Goal: Transaction & Acquisition: Purchase product/service

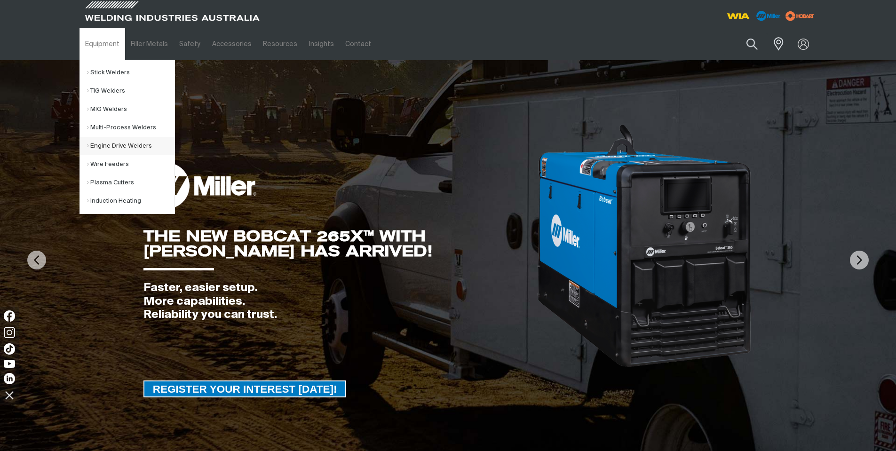
click at [131, 146] on link "Engine Drive Welders" at bounding box center [131, 146] width 88 height 18
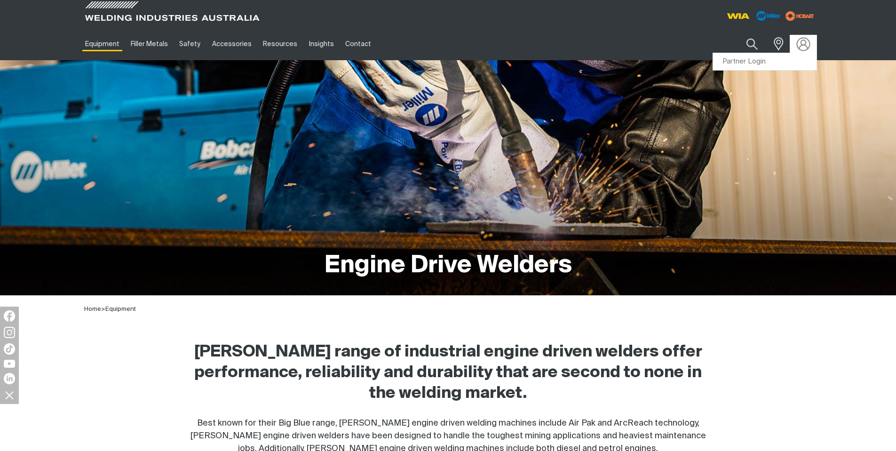
click at [799, 45] on img at bounding box center [804, 44] width 14 height 14
click at [749, 62] on link "Partner Login" at bounding box center [765, 61] width 104 height 17
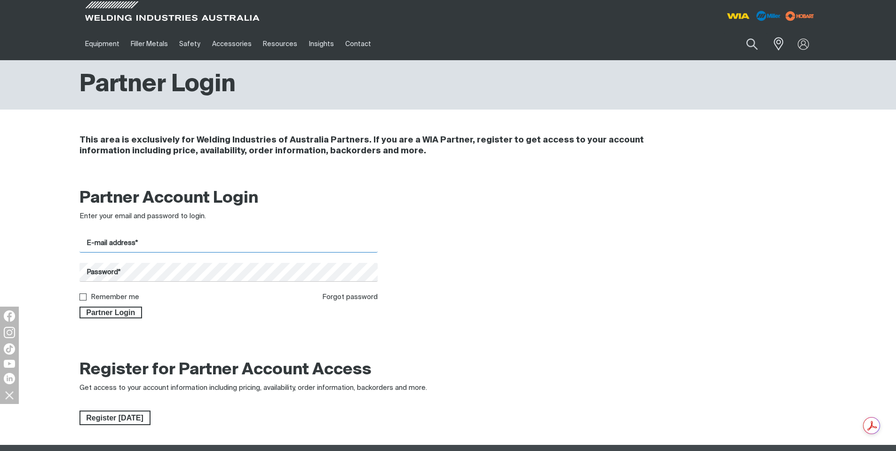
type input "[EMAIL_ADDRESS][DOMAIN_NAME]"
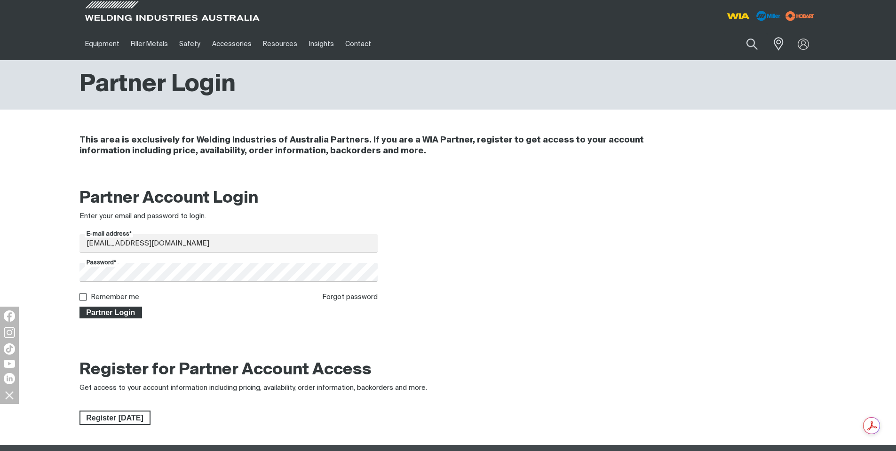
click at [129, 312] on span "Partner Login" at bounding box center [110, 313] width 61 height 12
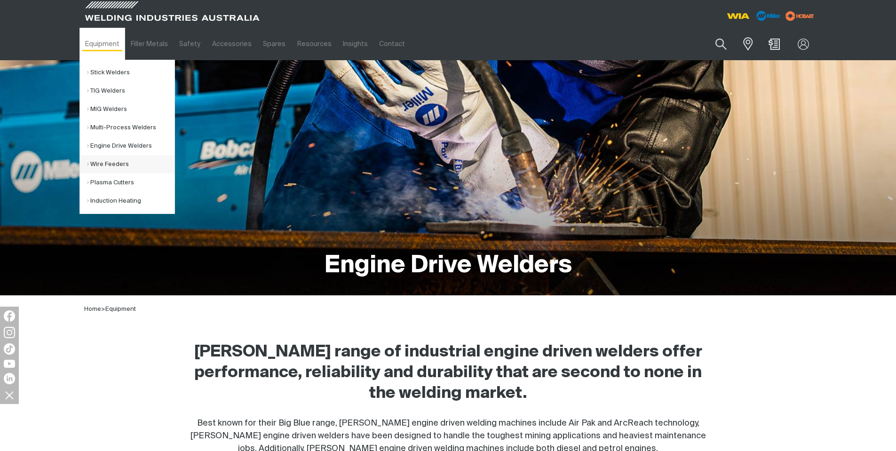
click at [104, 161] on link "Wire Feeders" at bounding box center [131, 164] width 88 height 18
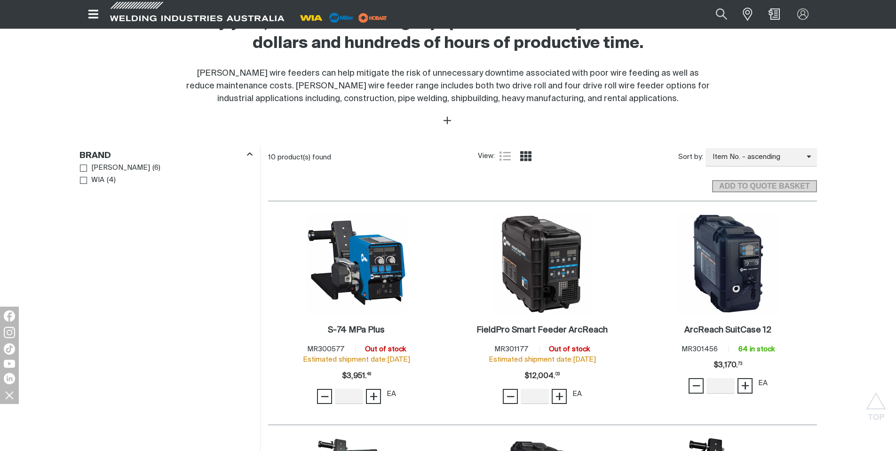
scroll to position [470, 0]
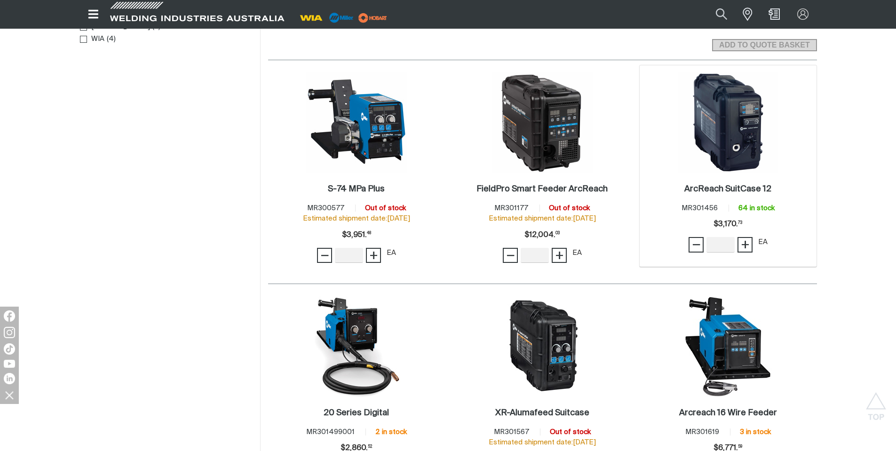
click at [703, 137] on img at bounding box center [728, 122] width 101 height 101
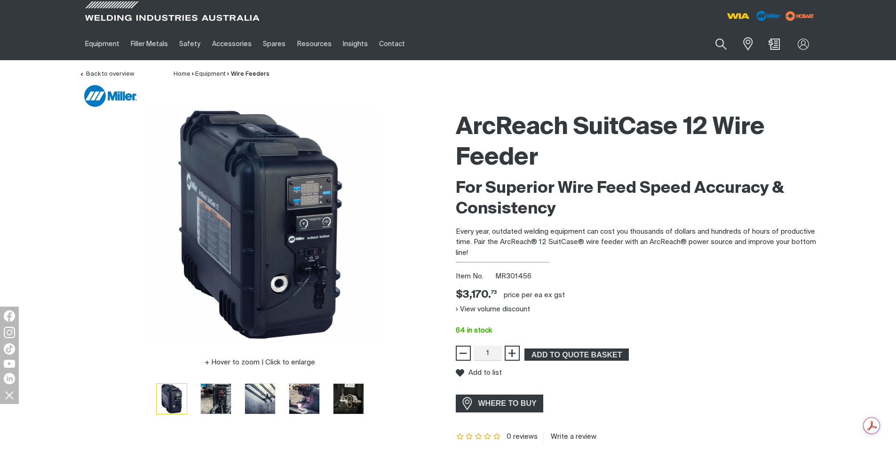
scroll to position [141, 0]
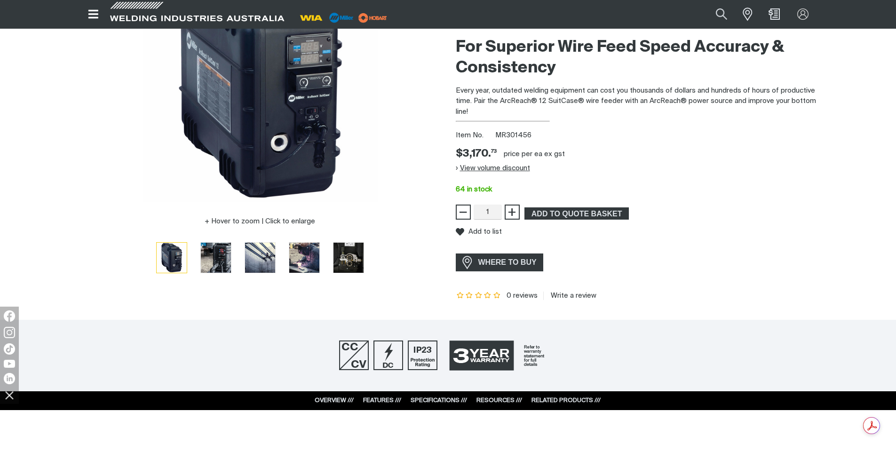
drag, startPoint x: 510, startPoint y: 172, endPoint x: 520, endPoint y: 172, distance: 9.4
click at [510, 172] on button "View volume discount" at bounding box center [493, 168] width 74 height 15
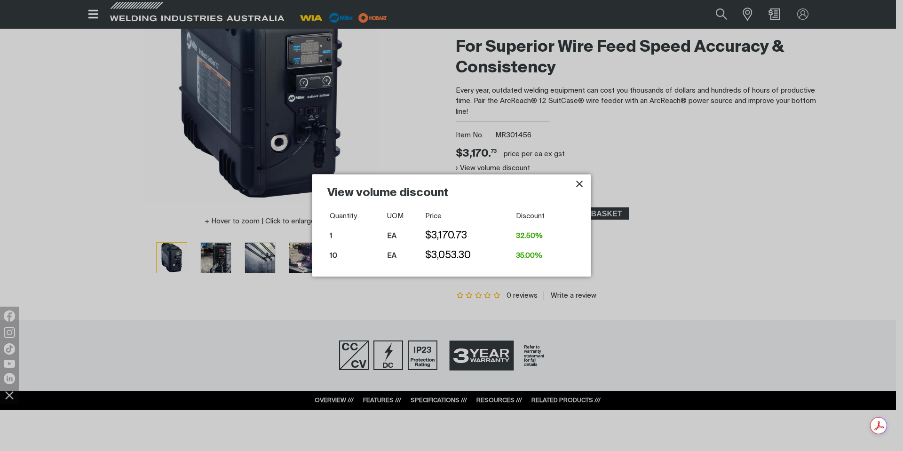
drag, startPoint x: 581, startPoint y: 185, endPoint x: 586, endPoint y: 164, distance: 21.3
click at [581, 184] on icon "Close pop-up overlay" at bounding box center [579, 183] width 11 height 11
